Goal: Navigation & Orientation: Find specific page/section

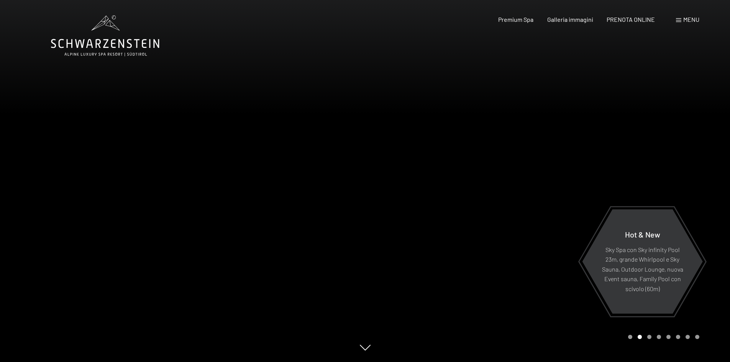
click at [688, 21] on span "Menu" at bounding box center [691, 19] width 16 height 7
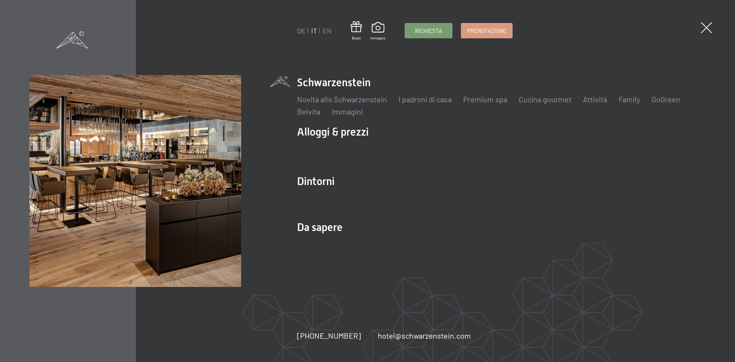
click at [702, 31] on div "DE IT EN Buoni Immagini Richiesta Prenotazione DE IT EN Schwarzenstein Novità a…" at bounding box center [367, 181] width 735 height 362
click at [709, 28] on span at bounding box center [707, 28] width 16 height 16
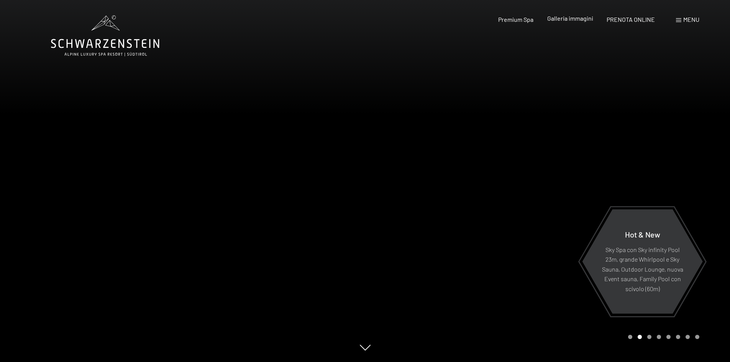
click at [555, 18] on span "Galleria immagini" at bounding box center [570, 18] width 46 height 7
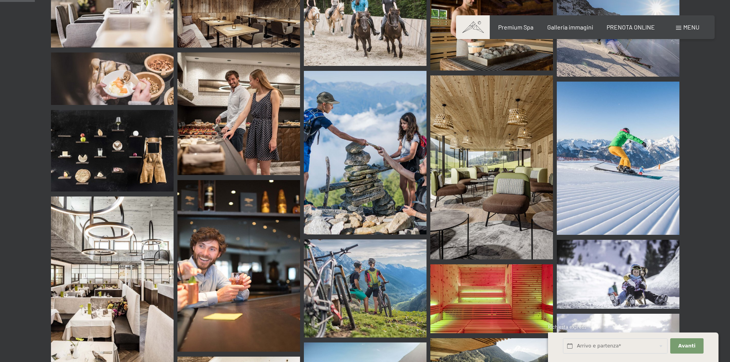
scroll to position [498, 0]
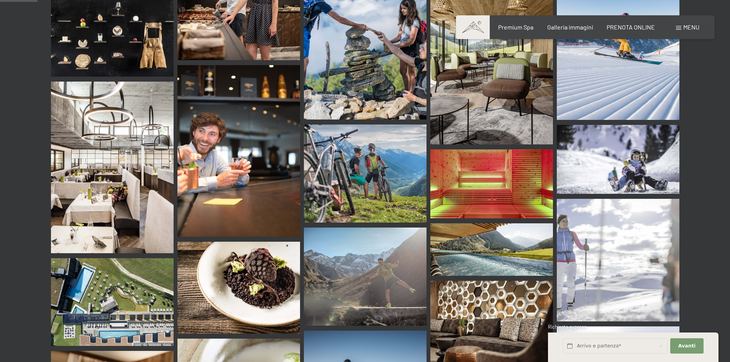
click at [473, 228] on img at bounding box center [491, 249] width 123 height 52
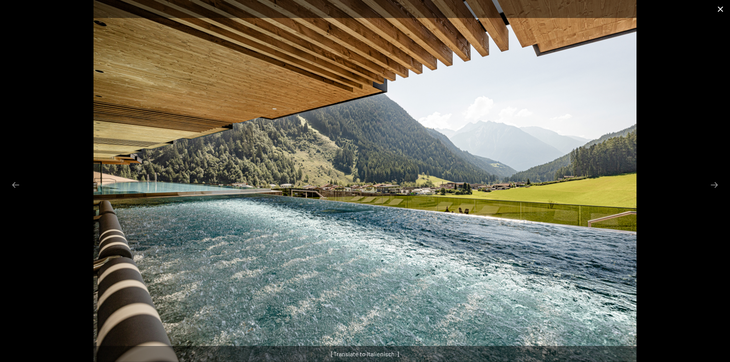
click at [719, 11] on button "Close gallery" at bounding box center [719, 9] width 19 height 18
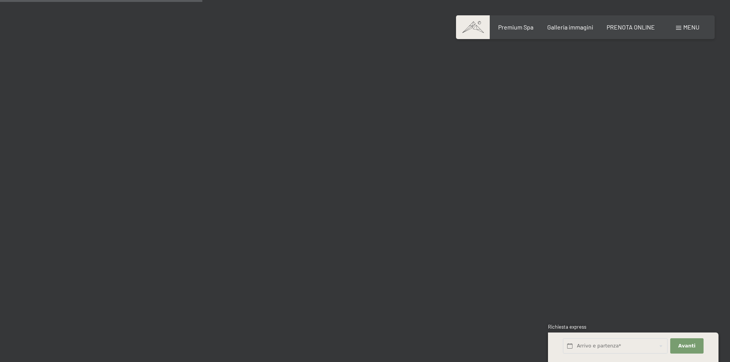
scroll to position [2758, 0]
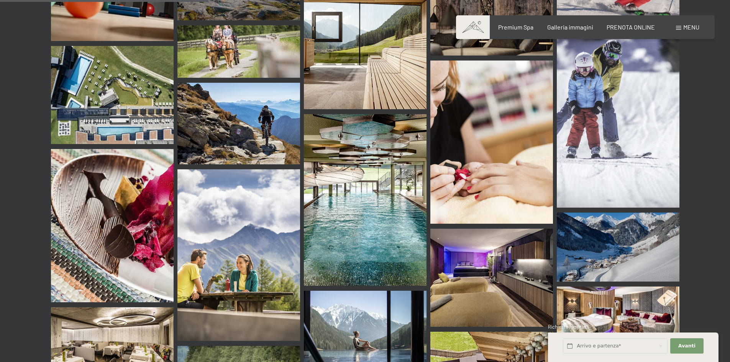
click at [367, 172] on img at bounding box center [365, 200] width 123 height 172
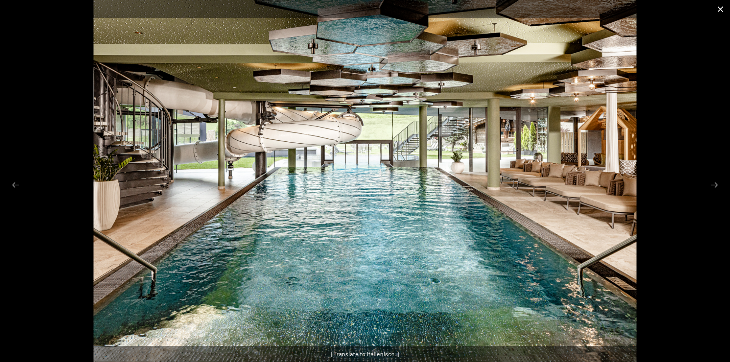
click at [723, 8] on button "Close gallery" at bounding box center [719, 9] width 19 height 18
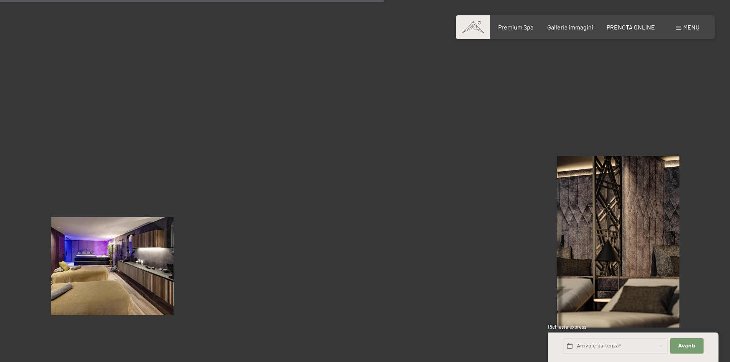
scroll to position [4941, 0]
